Goal: Find specific page/section: Find specific page/section

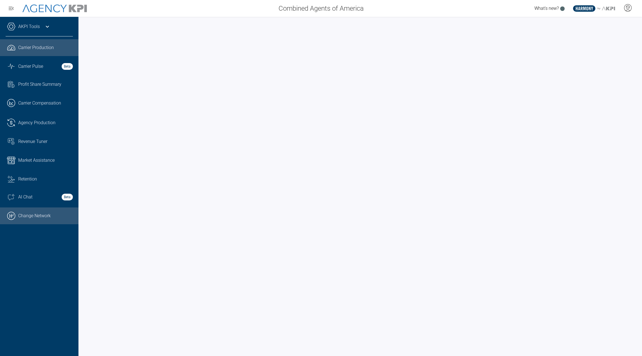
click at [37, 215] on link ".cls-1{fill:none;stroke:#000;stroke-linecap:round;stroke-linejoin:round;stroke-…" at bounding box center [39, 215] width 78 height 17
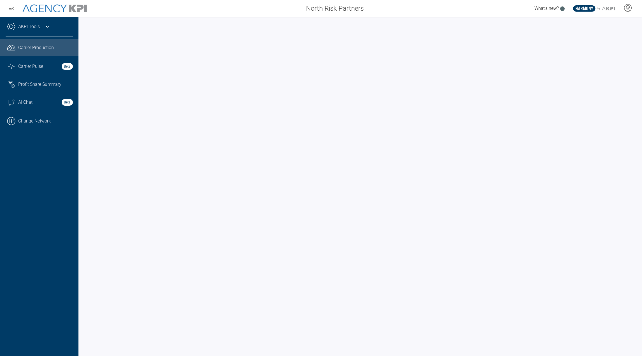
click at [42, 25] on div "AKPI Tools" at bounding box center [39, 29] width 67 height 14
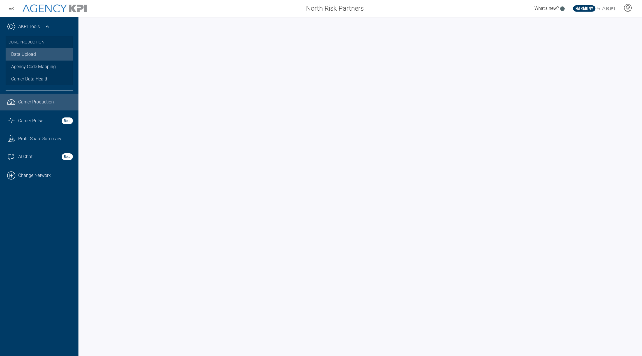
click at [25, 59] on link "Data Upload" at bounding box center [39, 54] width 67 height 12
click at [31, 120] on span "Carrier Pulse" at bounding box center [30, 120] width 25 height 7
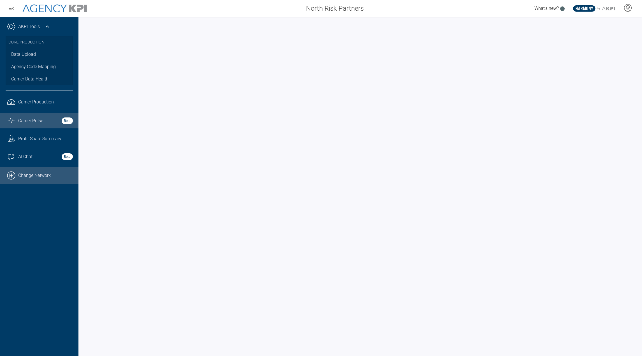
click at [31, 177] on link ".cls-1{fill:none;stroke:#000;stroke-linecap:round;stroke-linejoin:round;stroke-…" at bounding box center [39, 175] width 78 height 17
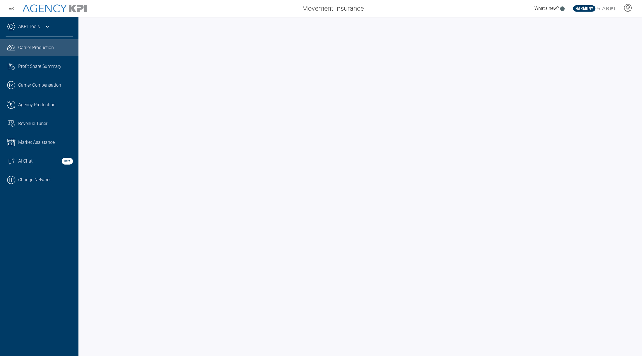
click at [30, 24] on link "AKPI Tools" at bounding box center [29, 26] width 22 height 7
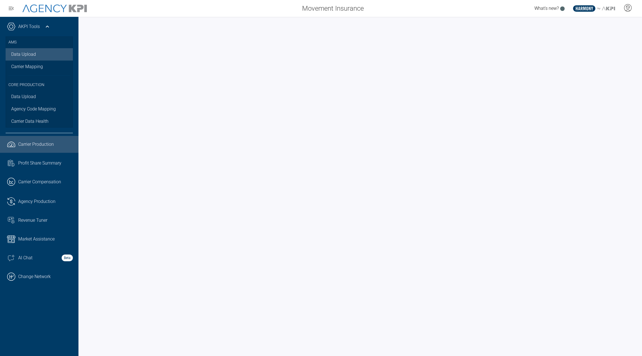
click at [23, 57] on link "Data Upload" at bounding box center [39, 54] width 67 height 12
click at [50, 280] on link ".cls-1{fill:none;stroke:#000;stroke-linecap:round;stroke-linejoin:round;stroke-…" at bounding box center [39, 276] width 78 height 17
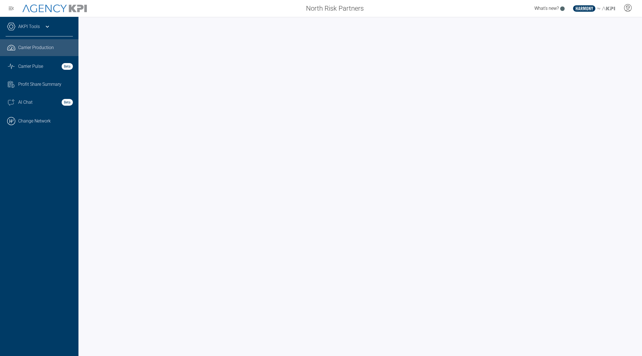
click at [50, 29] on icon at bounding box center [47, 26] width 7 height 7
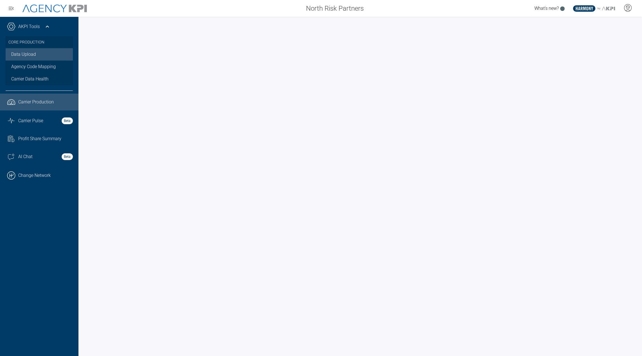
click at [34, 54] on link "Data Upload" at bounding box center [39, 54] width 67 height 12
click at [48, 124] on div "Carrier Pulse Beta" at bounding box center [45, 120] width 55 height 7
